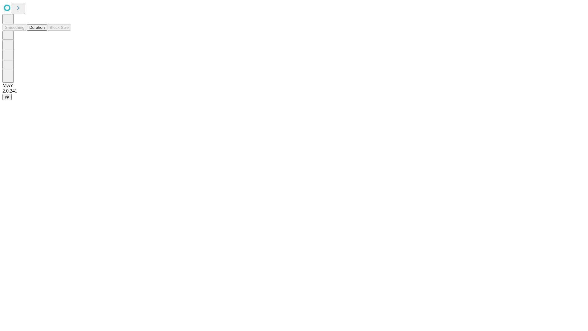
click at [45, 31] on button "Duration" at bounding box center [37, 27] width 20 height 6
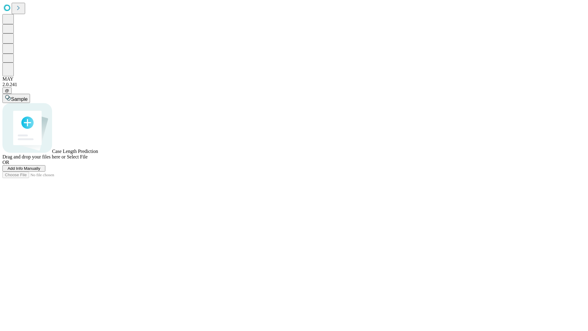
click at [88, 159] on span "Select File" at bounding box center [77, 156] width 21 height 5
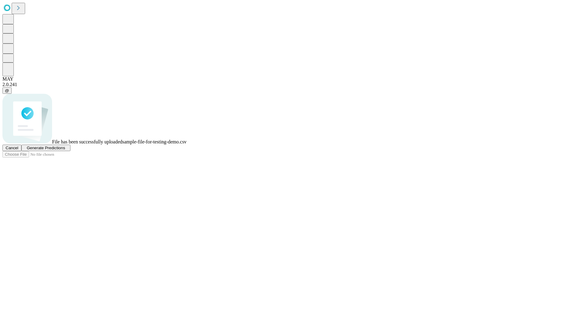
click at [65, 150] on span "Generate Predictions" at bounding box center [46, 148] width 38 height 5
